Goal: Task Accomplishment & Management: Manage account settings

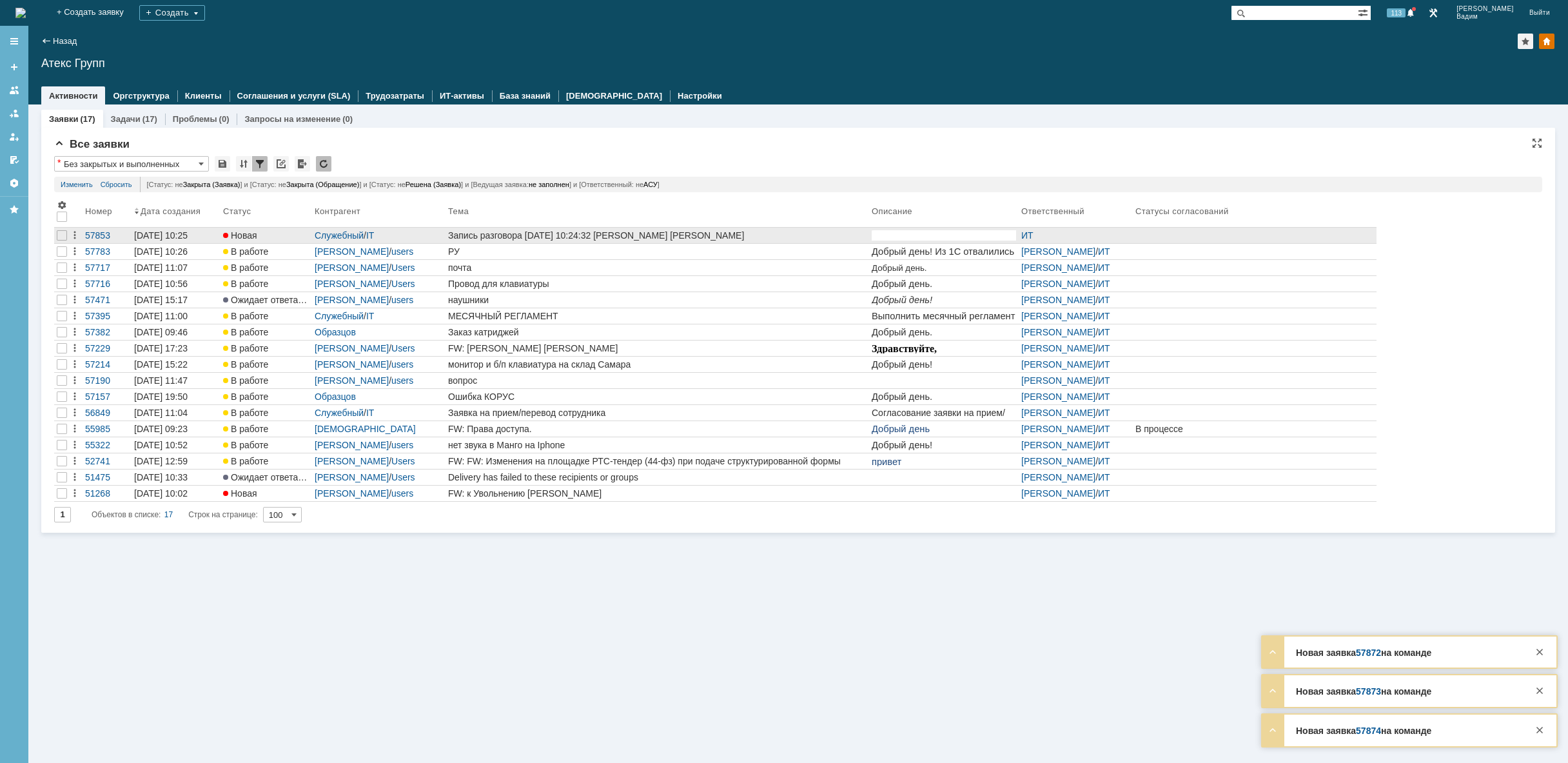
click at [844, 237] on div "Запись разговора [DATE] 10:24:32 [PERSON_NAME] [PERSON_NAME]" at bounding box center [658, 235] width 419 height 10
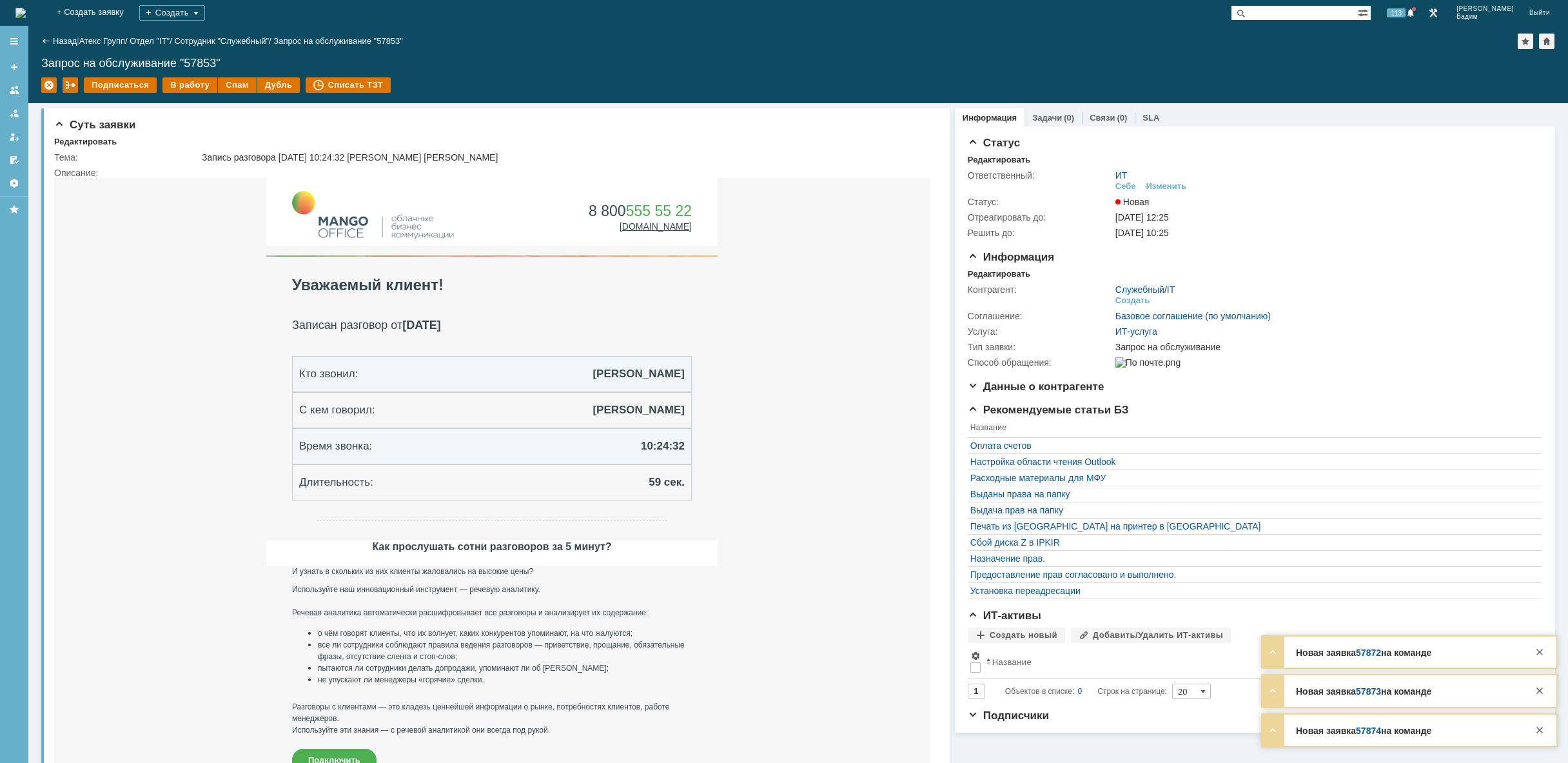
click at [26, 14] on img at bounding box center [20, 12] width 10 height 10
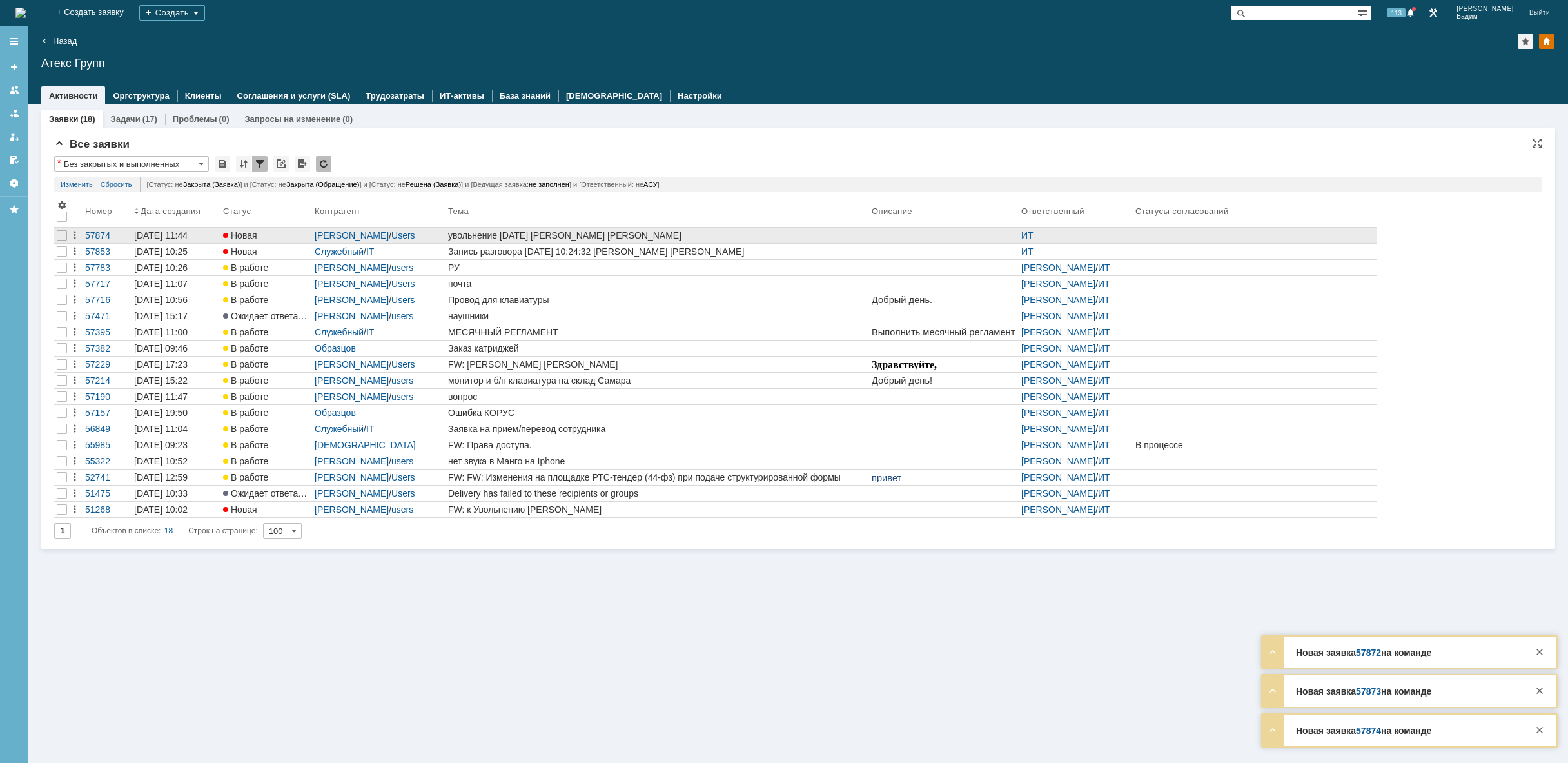
click at [645, 235] on div "увольнение [DATE] [PERSON_NAME] [PERSON_NAME]" at bounding box center [658, 235] width 419 height 10
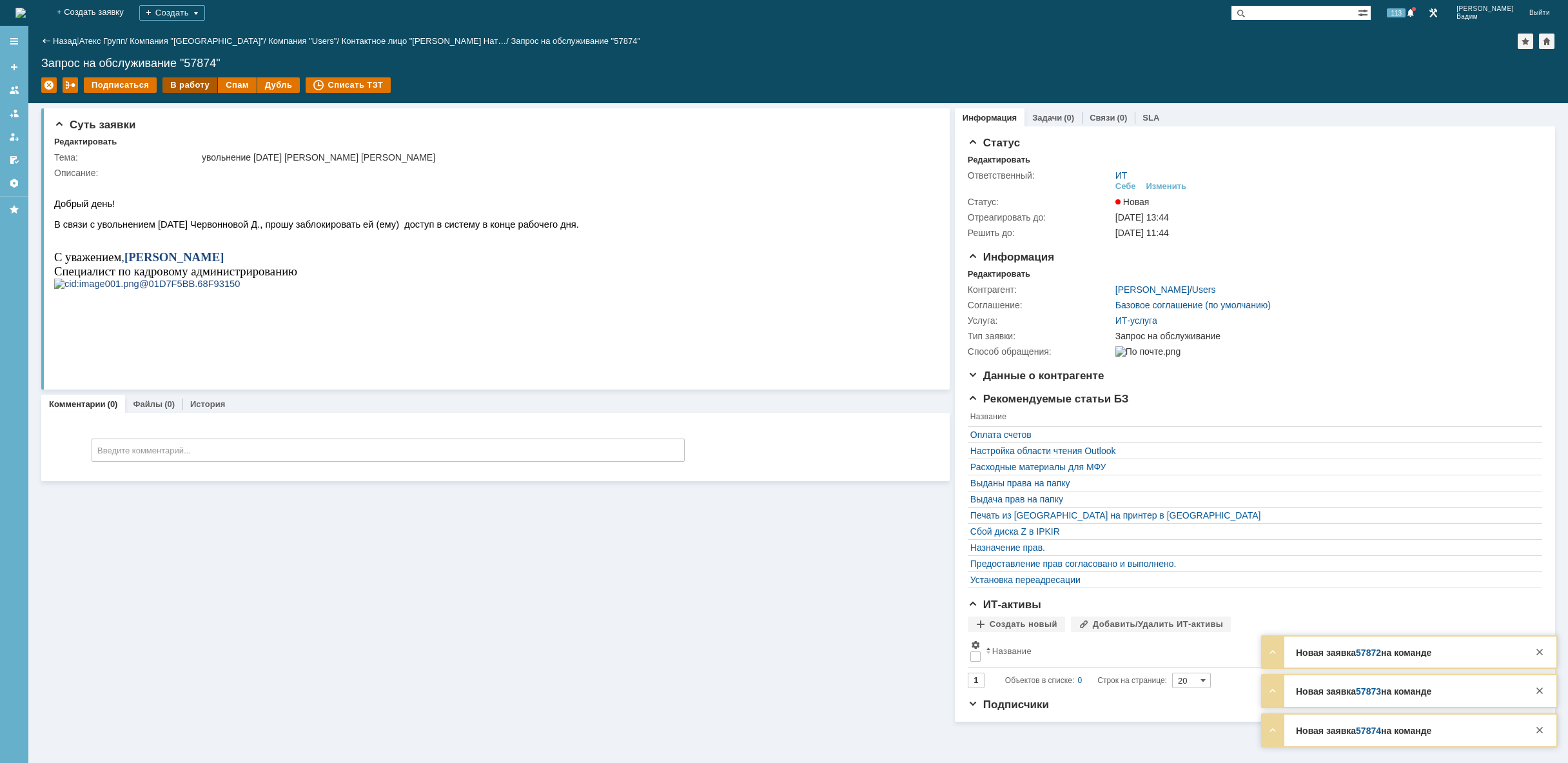
click at [189, 87] on div "В работу" at bounding box center [189, 85] width 55 height 15
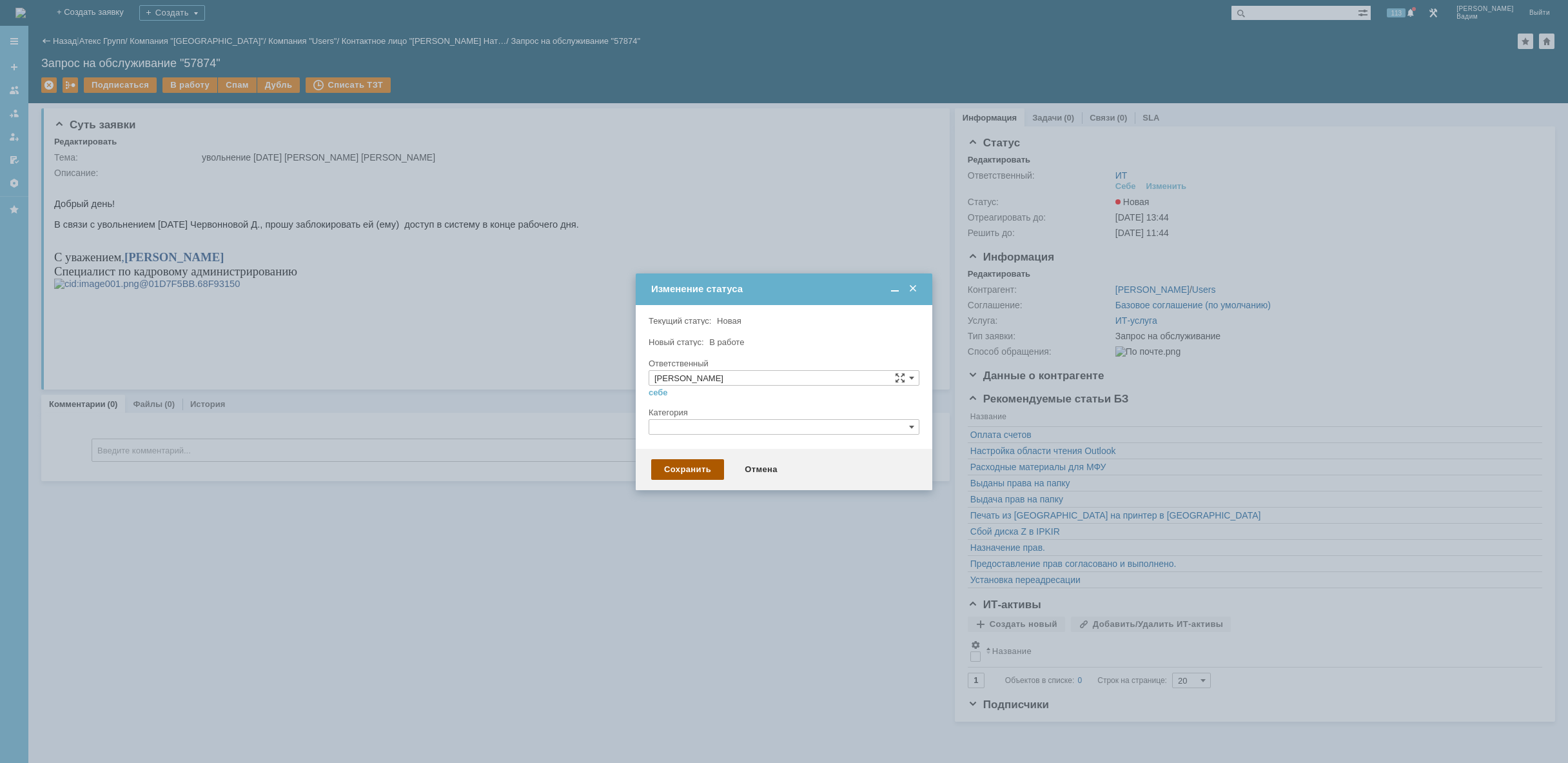
click at [677, 472] on div "Сохранить" at bounding box center [687, 470] width 73 height 21
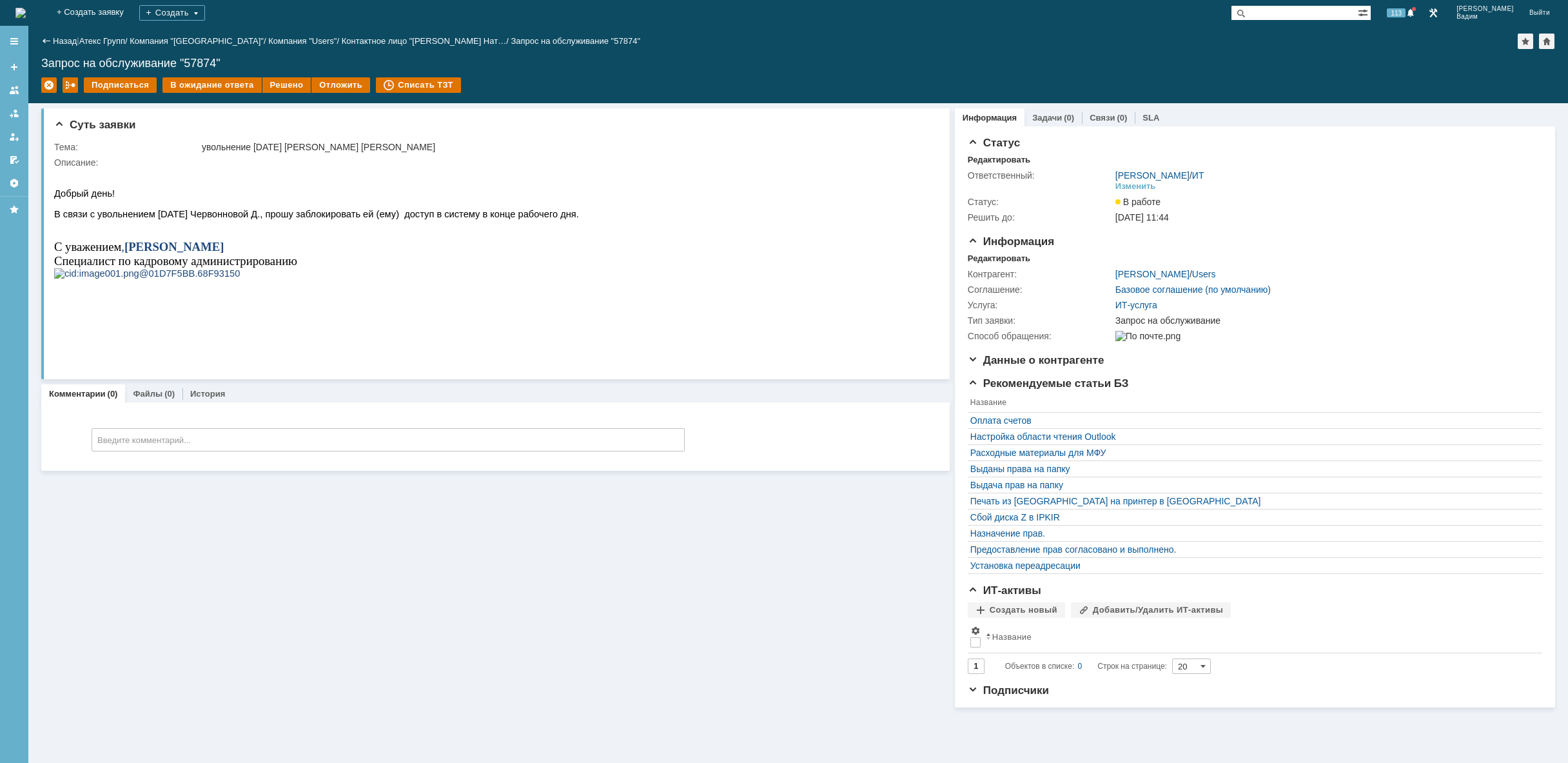
click at [26, 9] on img at bounding box center [20, 12] width 10 height 10
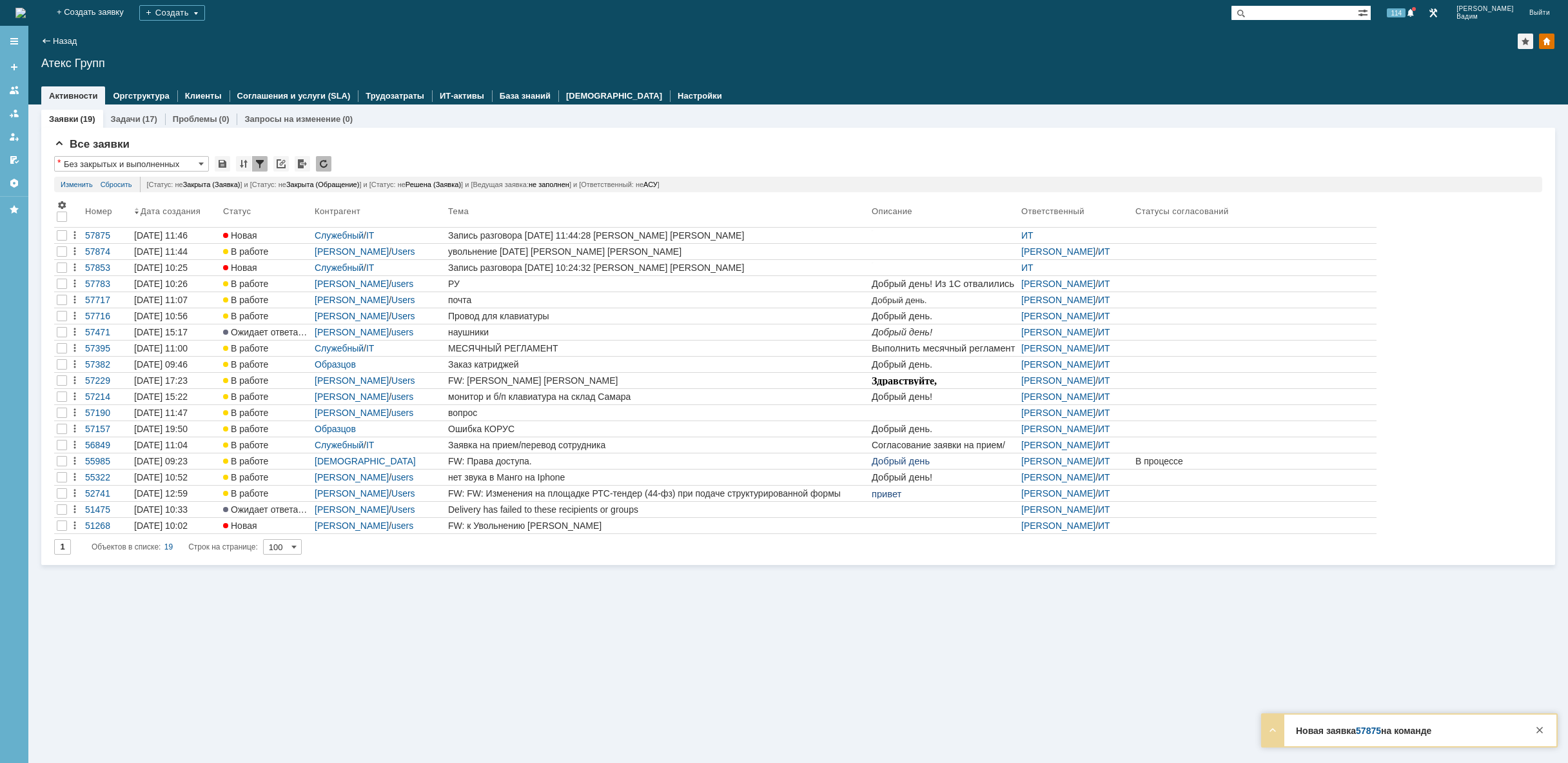
click at [26, 9] on img at bounding box center [20, 12] width 10 height 10
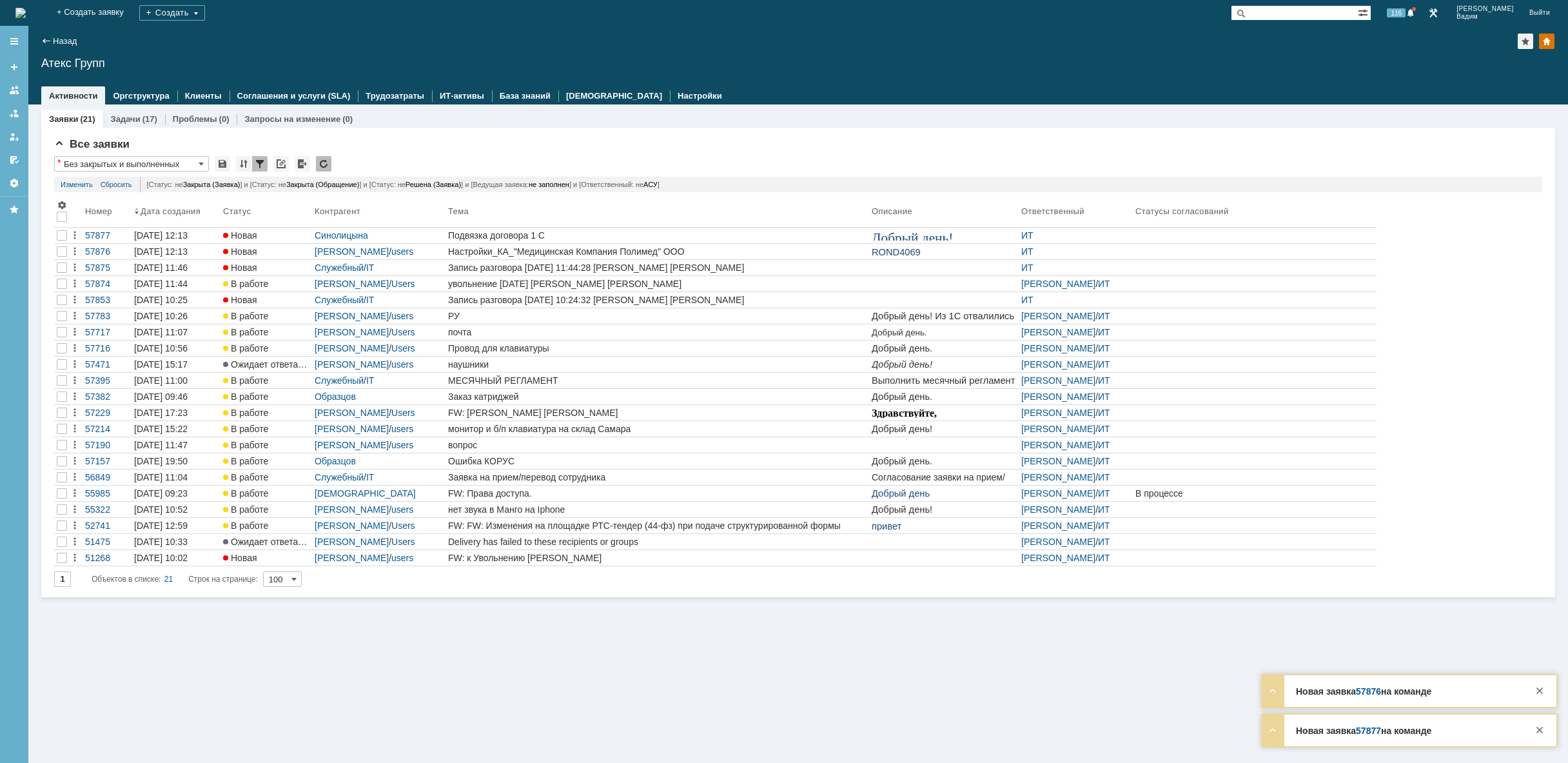
click at [26, 13] on img at bounding box center [20, 12] width 10 height 10
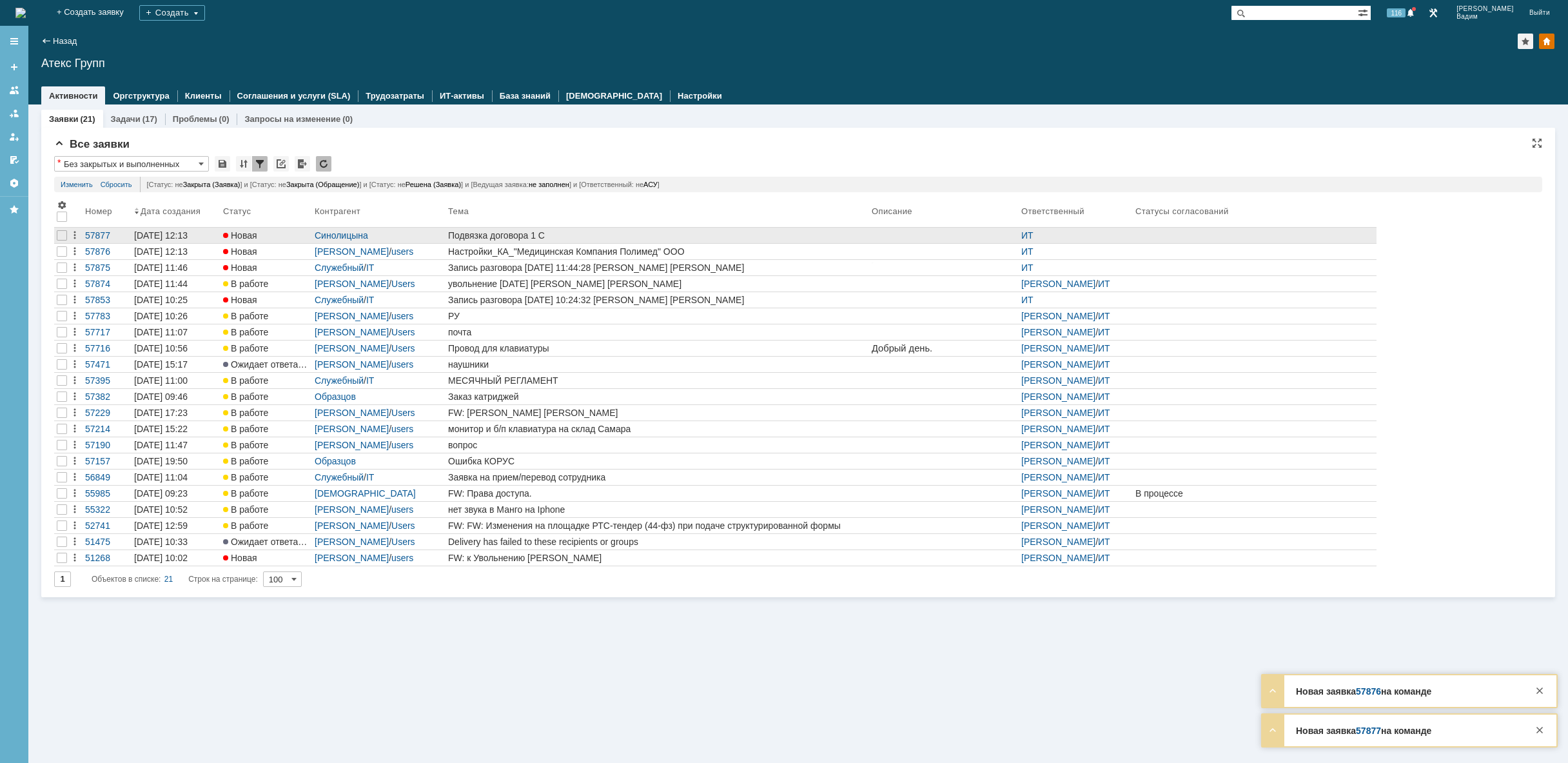
click at [673, 236] on div "Подвязка договора 1 С" at bounding box center [658, 235] width 419 height 10
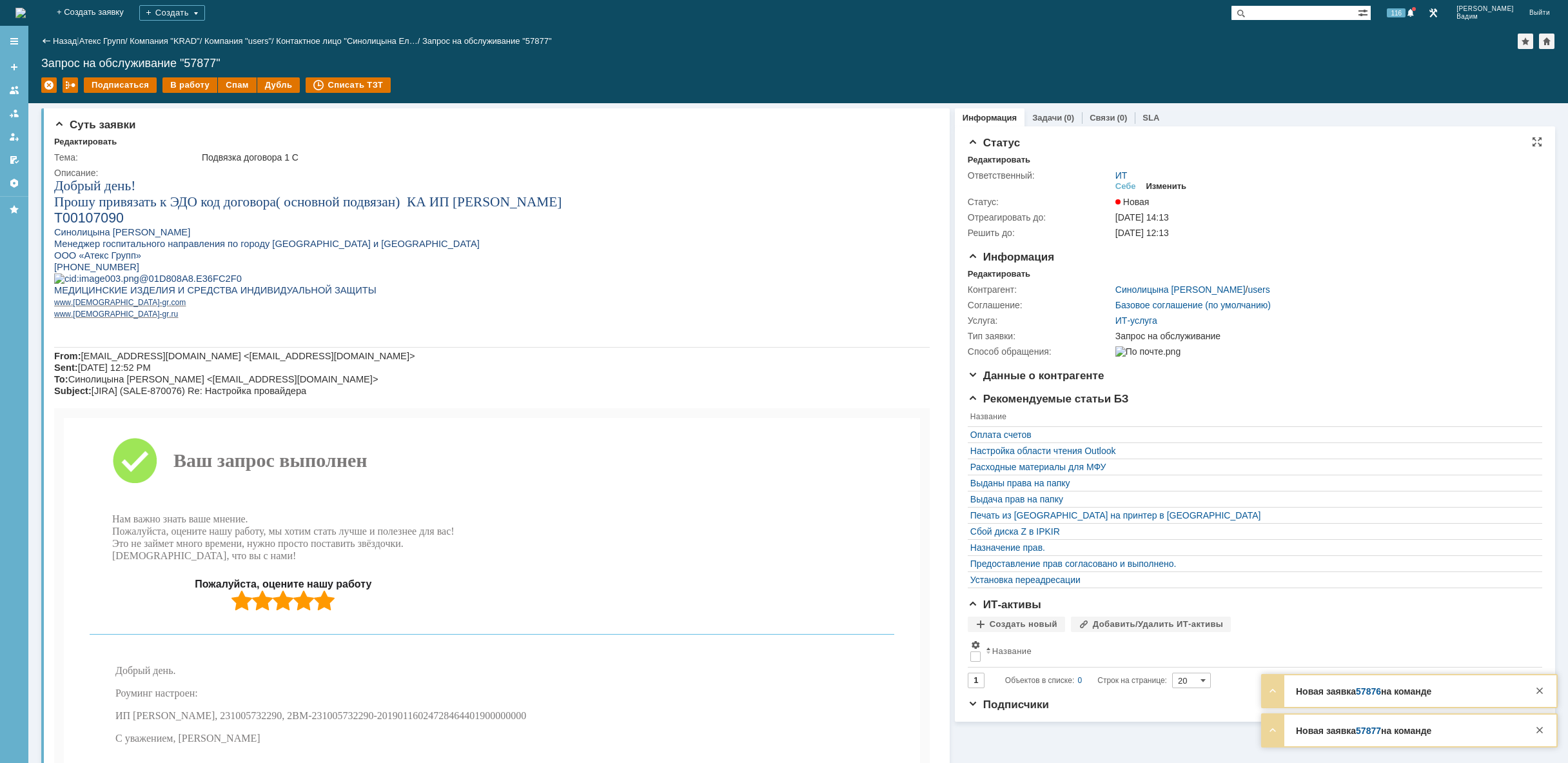
click at [1166, 189] on div "Изменить" at bounding box center [1166, 186] width 41 height 10
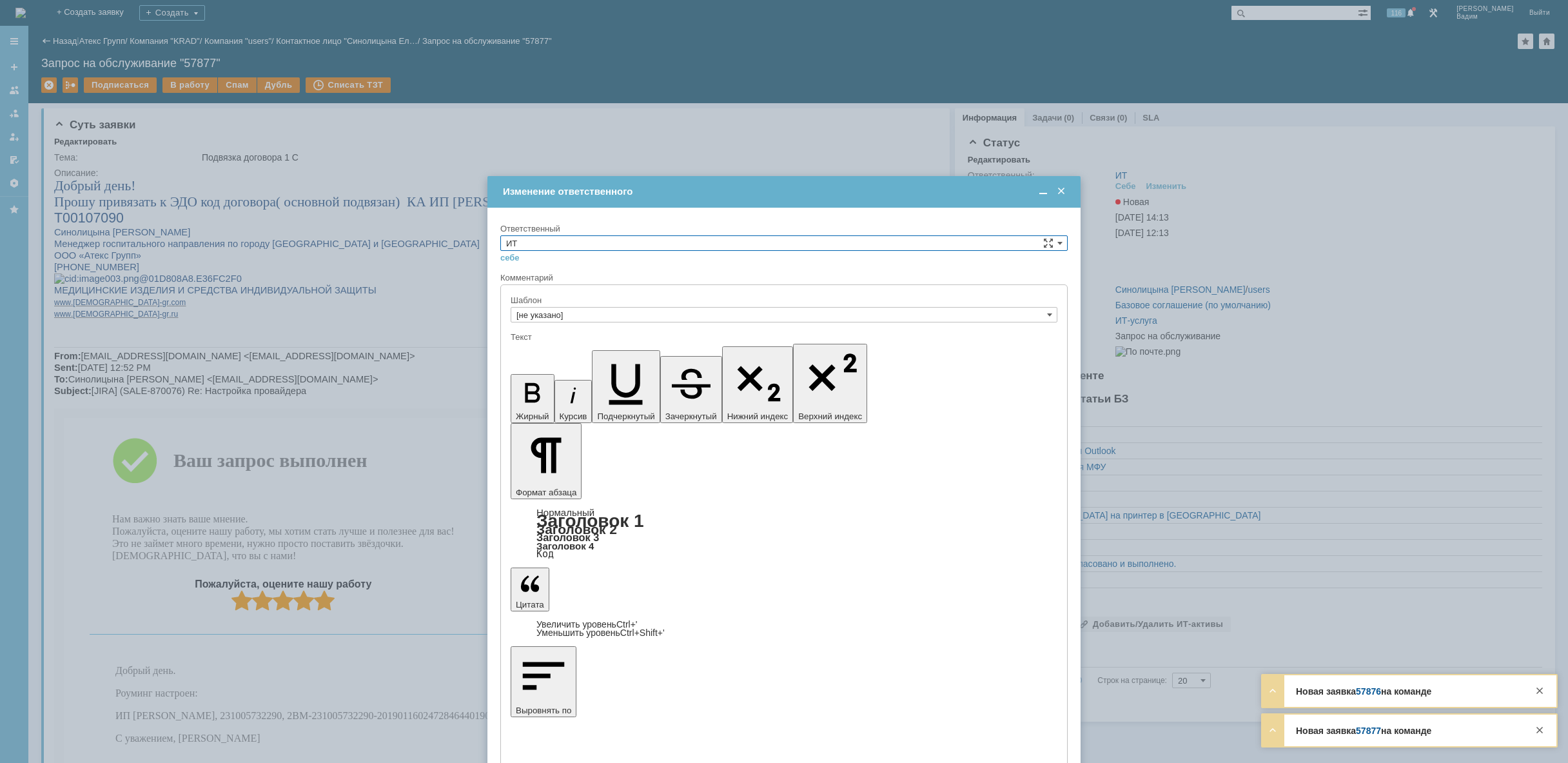
drag, startPoint x: 766, startPoint y: 243, endPoint x: 758, endPoint y: 243, distance: 8.0
click at [766, 243] on input "ИТ" at bounding box center [784, 243] width 568 height 15
click at [571, 354] on span "АСУ" at bounding box center [784, 349] width 556 height 10
type input "АСУ"
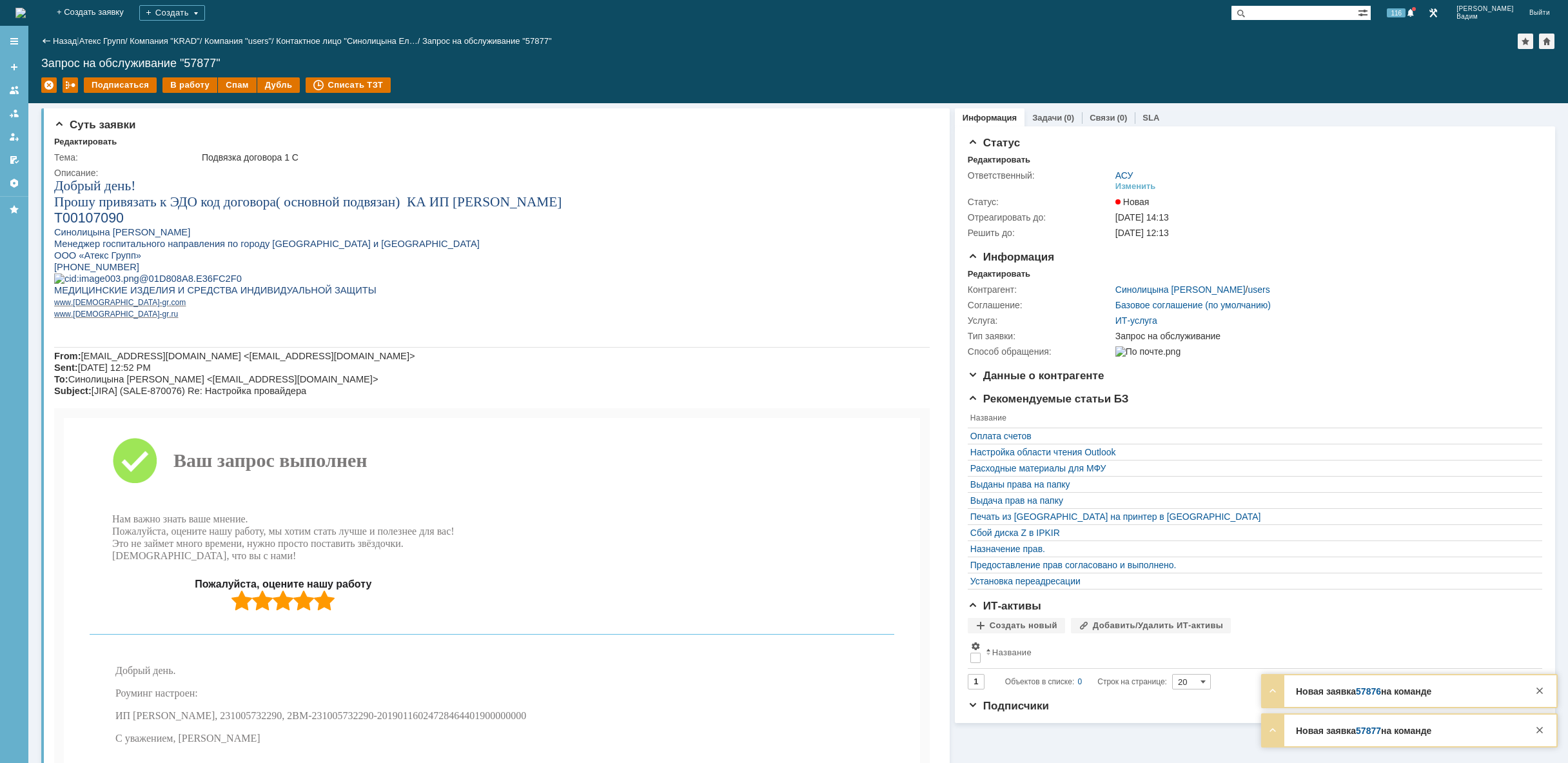
click at [26, 9] on img at bounding box center [20, 12] width 10 height 10
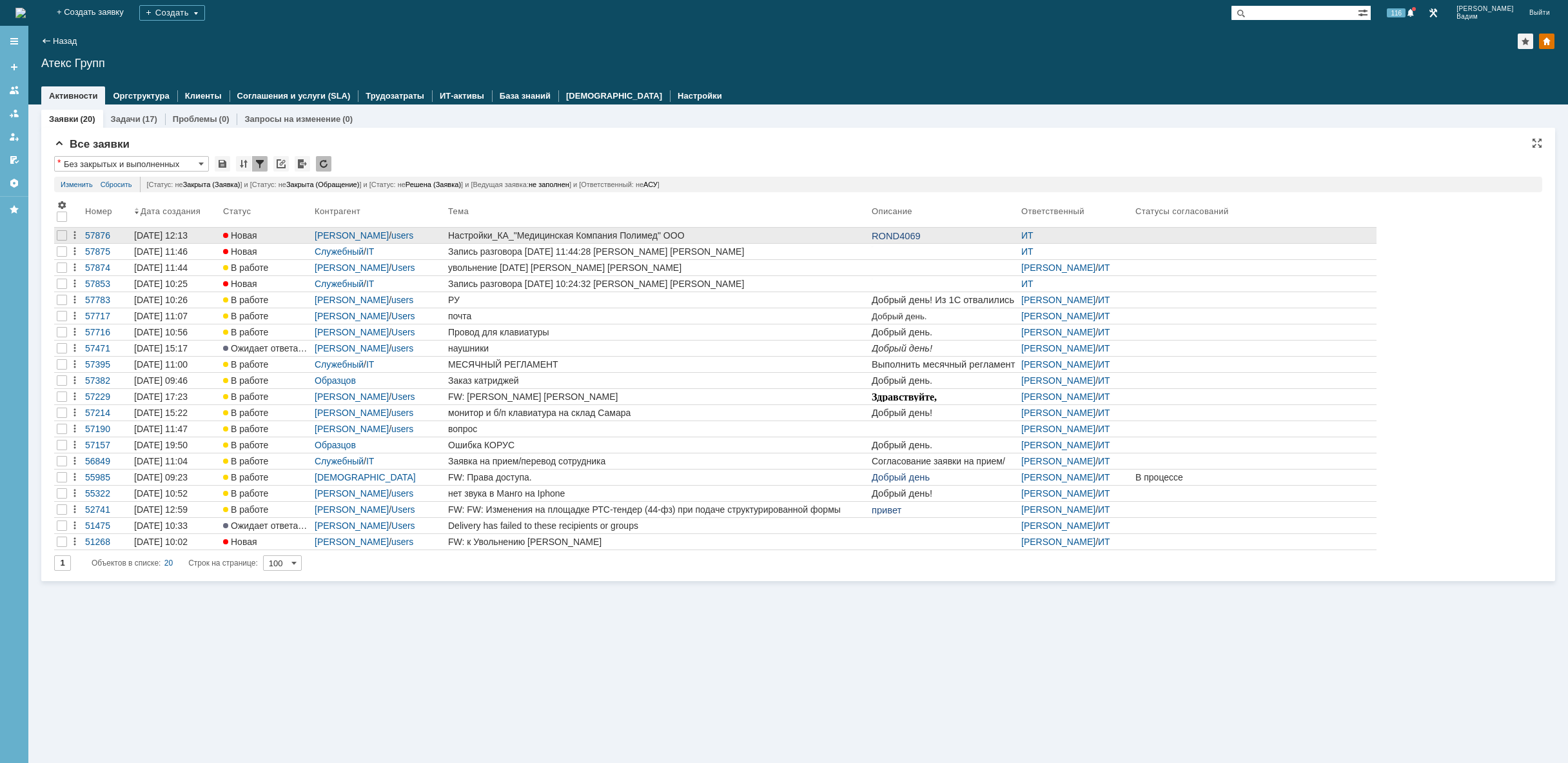
click at [751, 233] on div "Настройки_КА_"Медицинская Компания Полимед" ООО" at bounding box center [658, 235] width 419 height 10
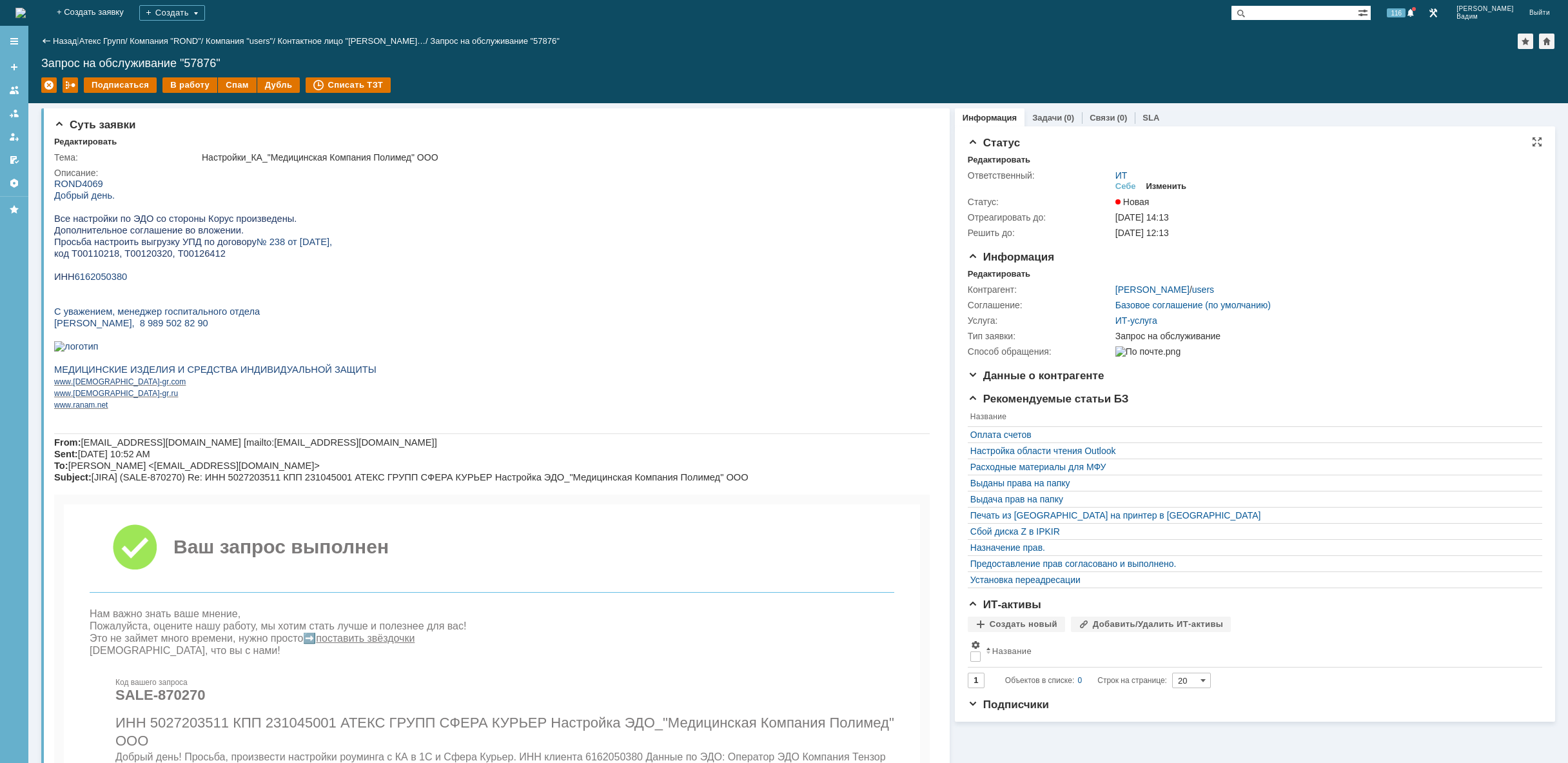
click at [1163, 181] on div "Изменить" at bounding box center [1166, 186] width 41 height 10
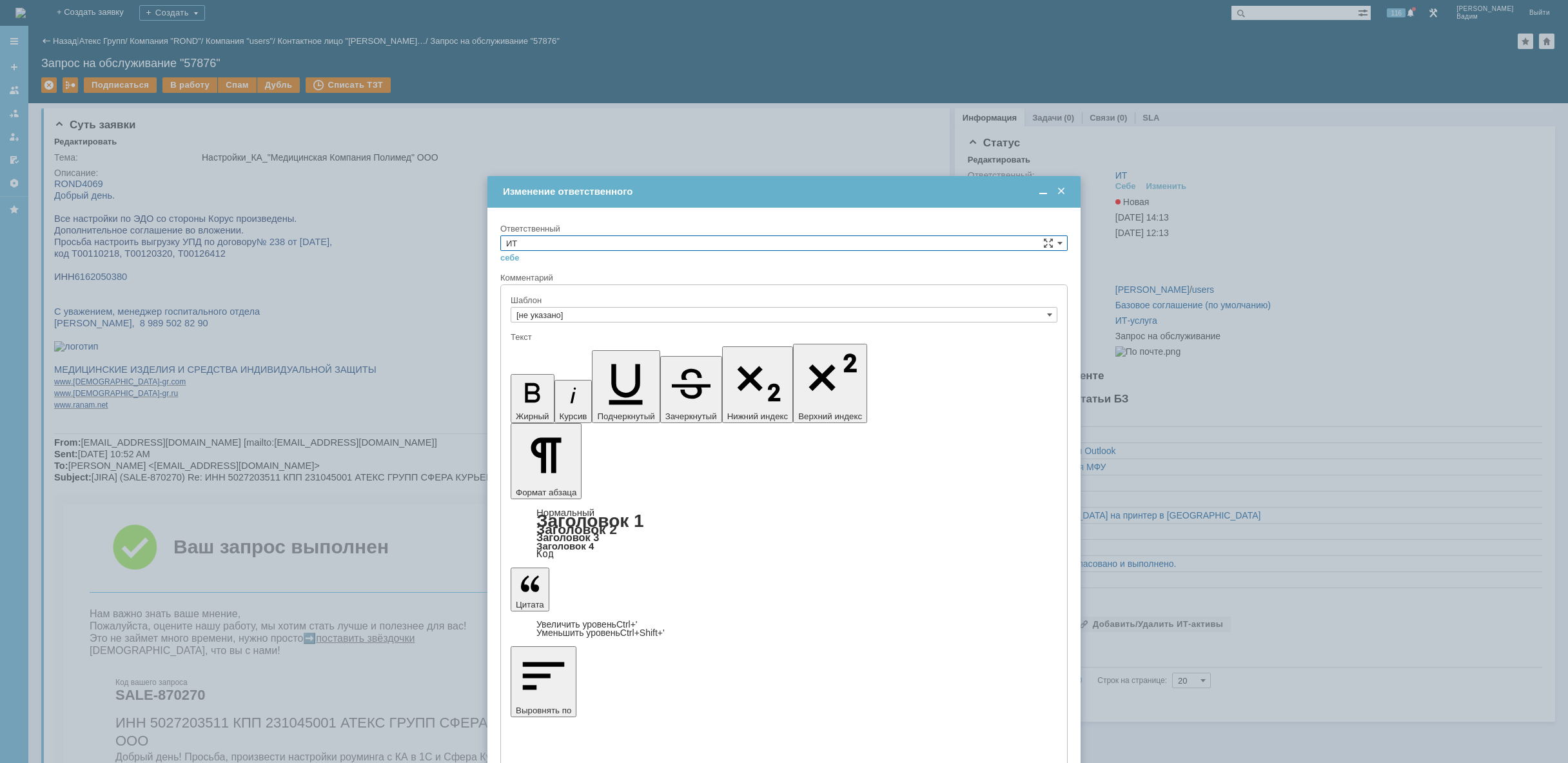
click at [917, 244] on input "ИТ" at bounding box center [784, 243] width 568 height 15
click at [601, 350] on span "АСУ" at bounding box center [784, 349] width 556 height 10
type input "АСУ"
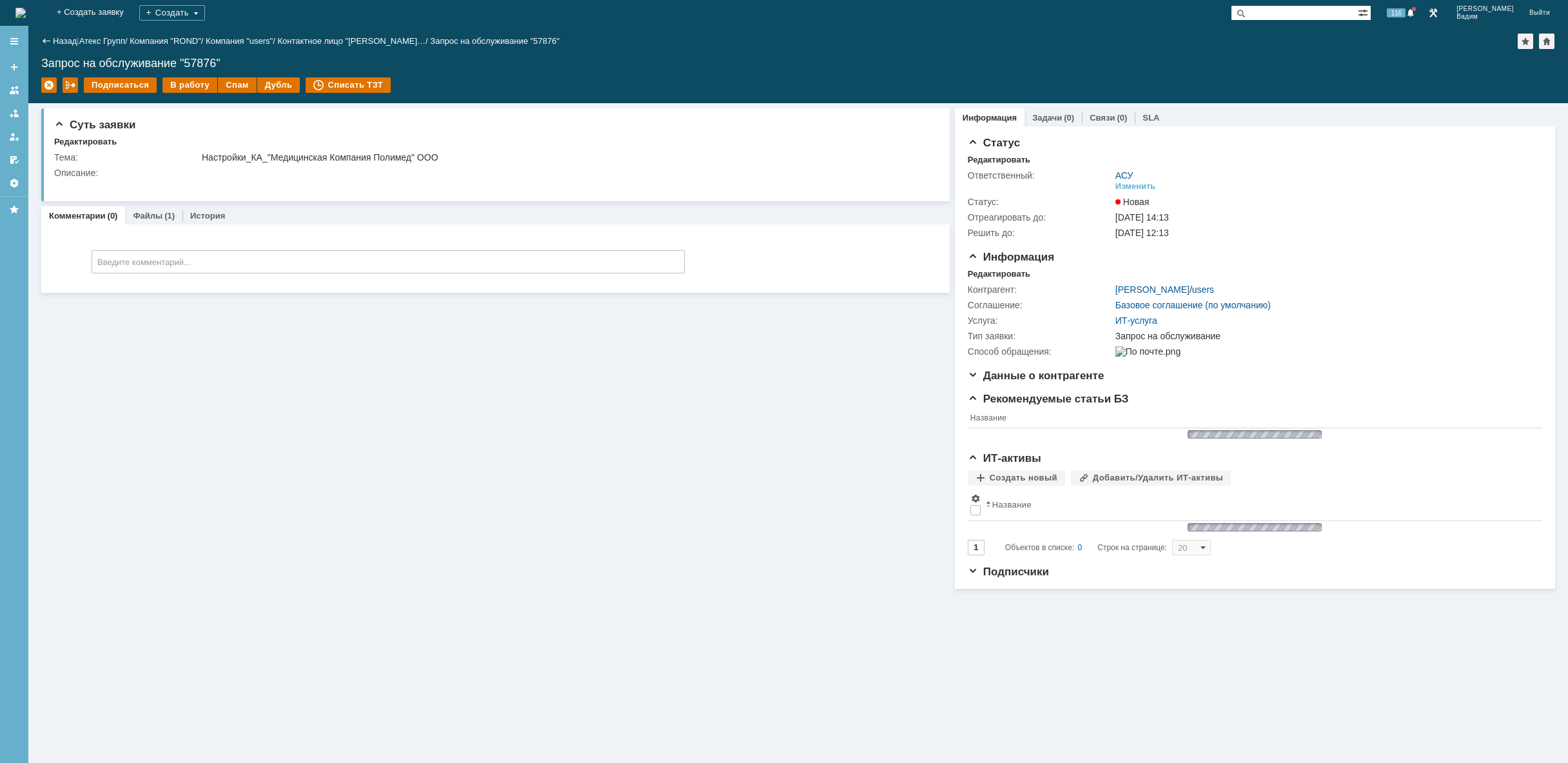
click at [26, 9] on img at bounding box center [20, 12] width 10 height 10
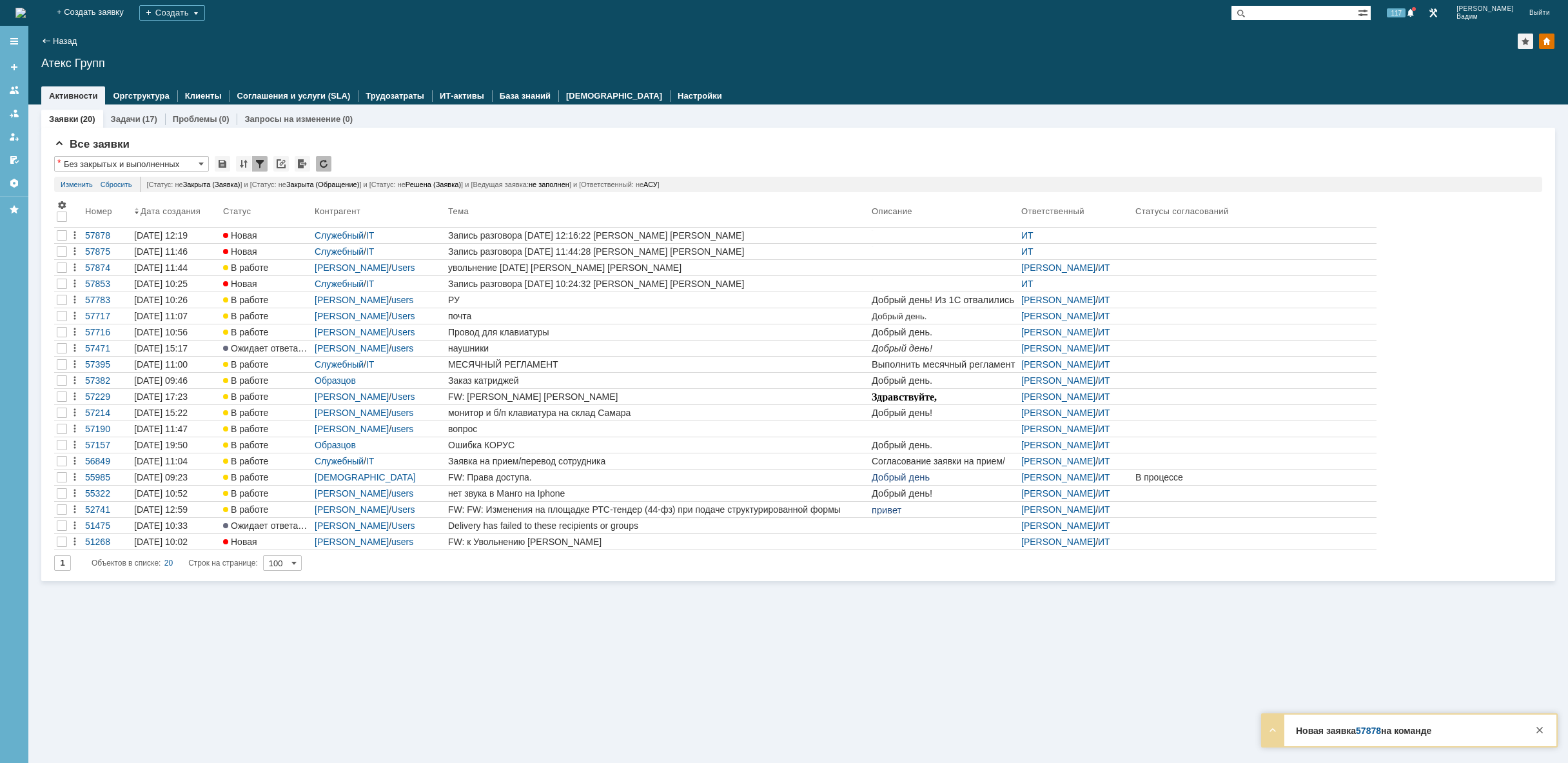
click at [26, 12] on img at bounding box center [20, 12] width 10 height 10
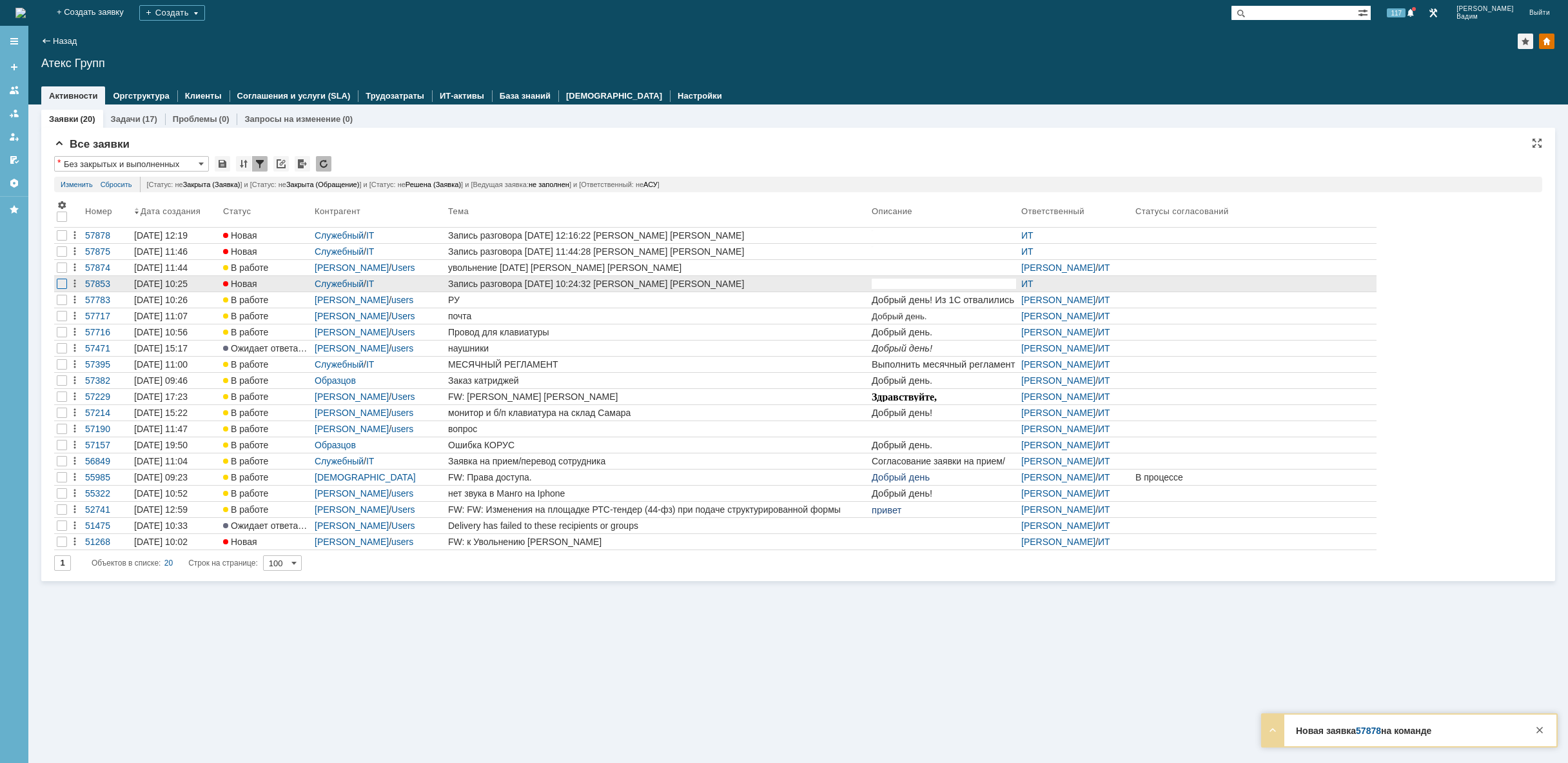
click at [63, 257] on div at bounding box center [62, 251] width 10 height 10
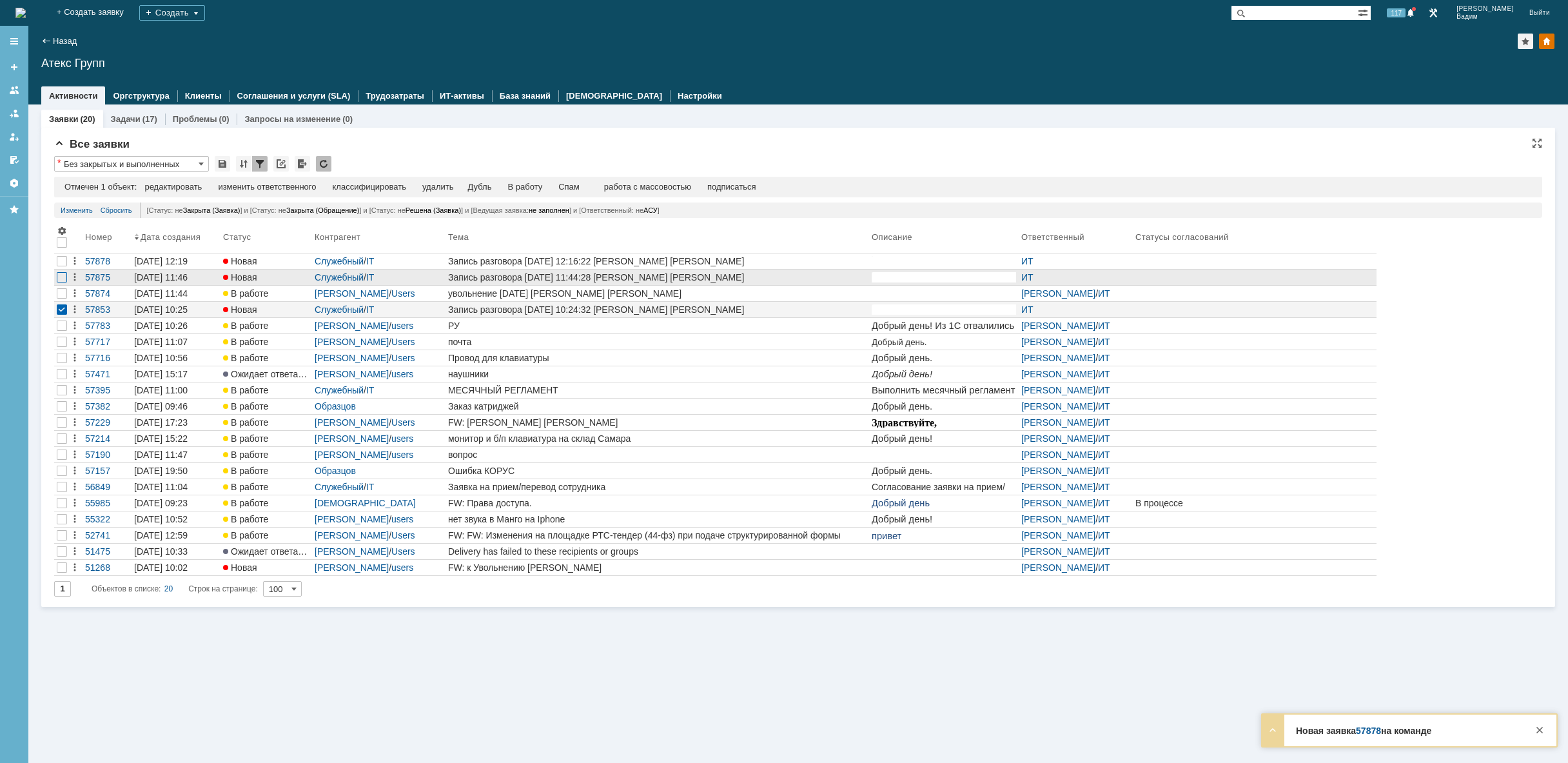
click at [65, 276] on div at bounding box center [62, 277] width 10 height 10
click at [63, 264] on div at bounding box center [62, 261] width 10 height 10
click at [417, 191] on div "удалить" at bounding box center [409, 187] width 31 height 10
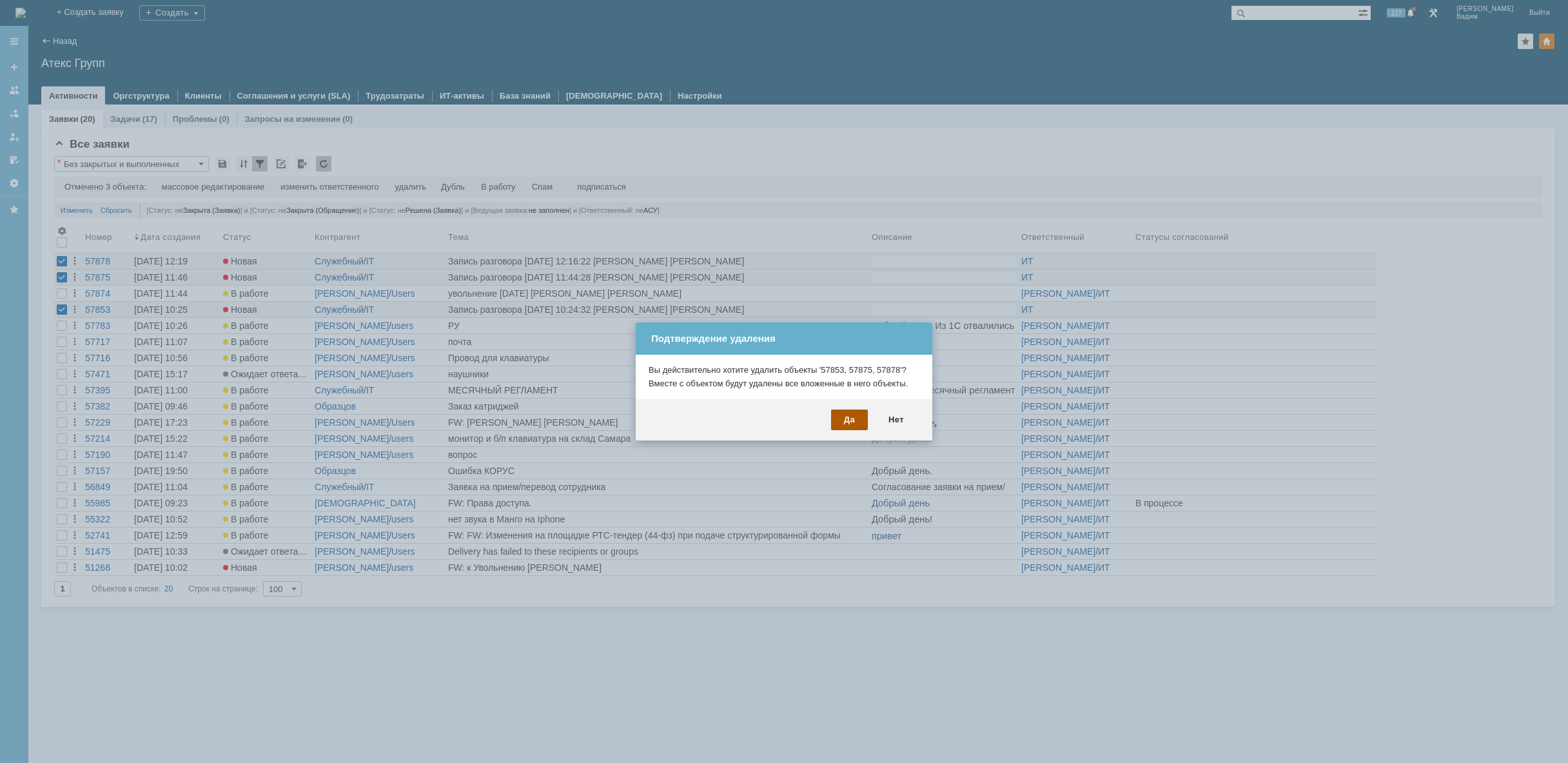
click at [856, 423] on div "Да" at bounding box center [849, 420] width 37 height 21
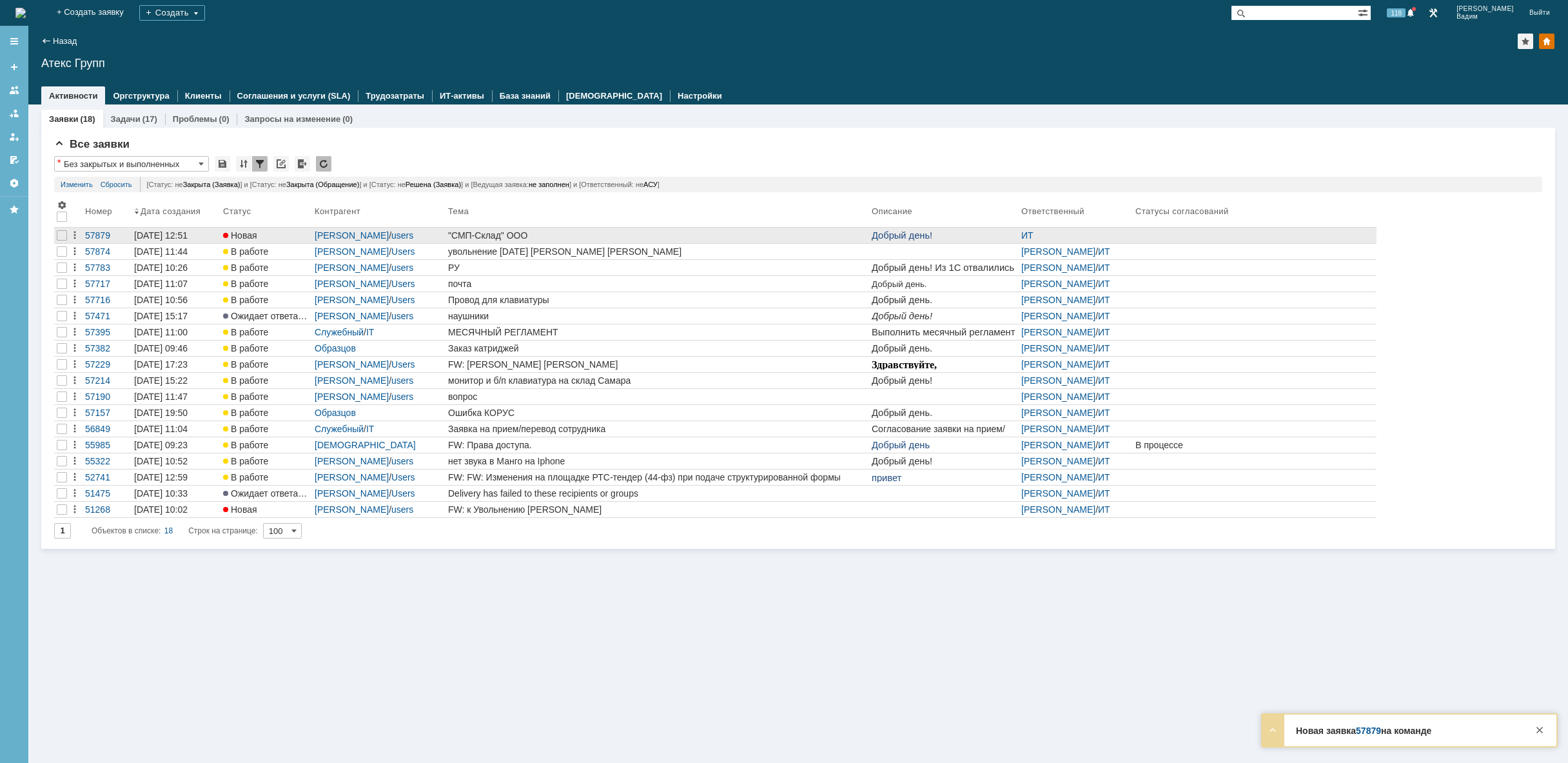
click at [708, 233] on div ""СМП-Склад" ООО" at bounding box center [658, 235] width 419 height 10
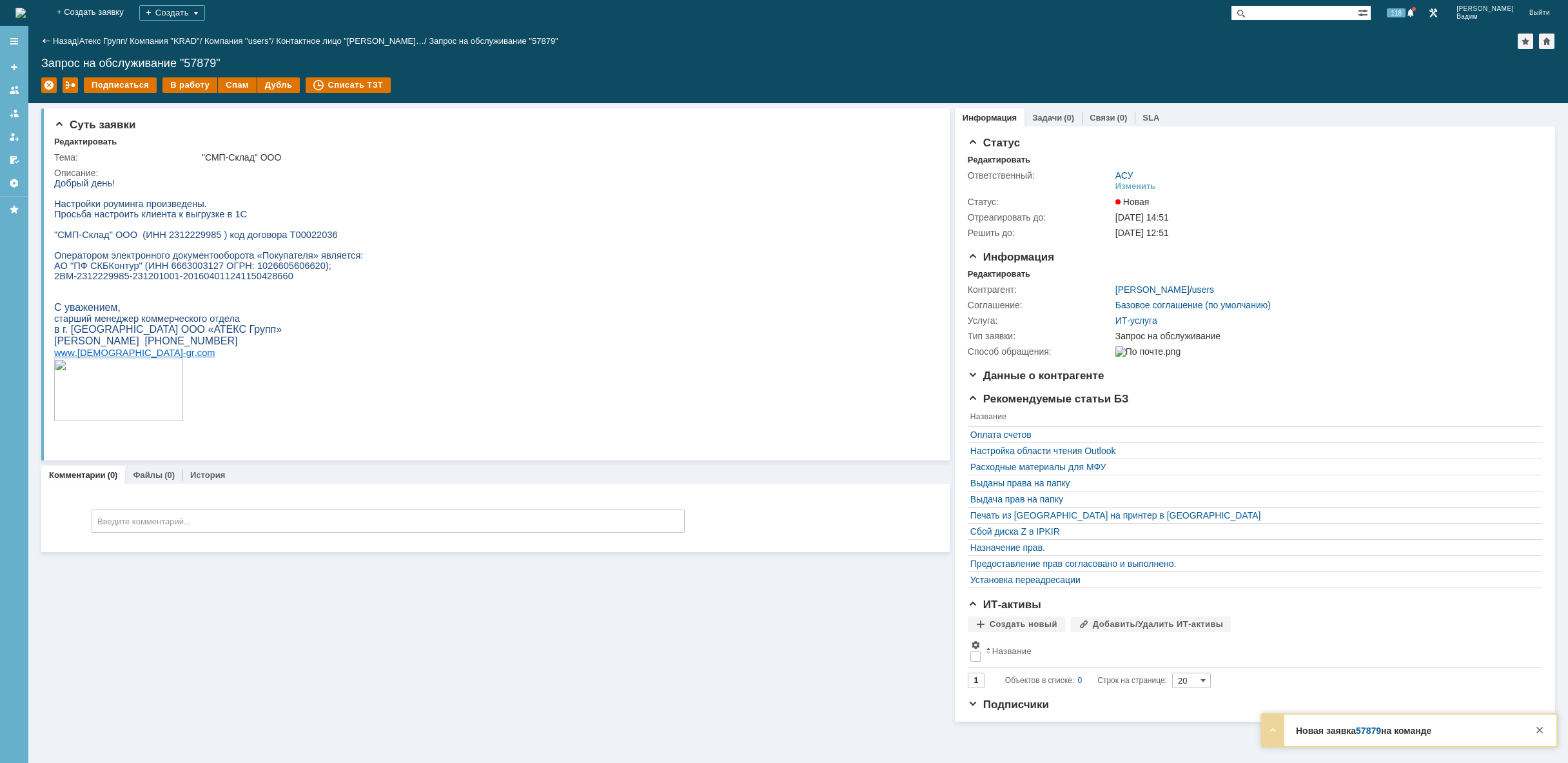
click at [26, 8] on img at bounding box center [20, 12] width 10 height 10
